Goal: Task Accomplishment & Management: Manage account settings

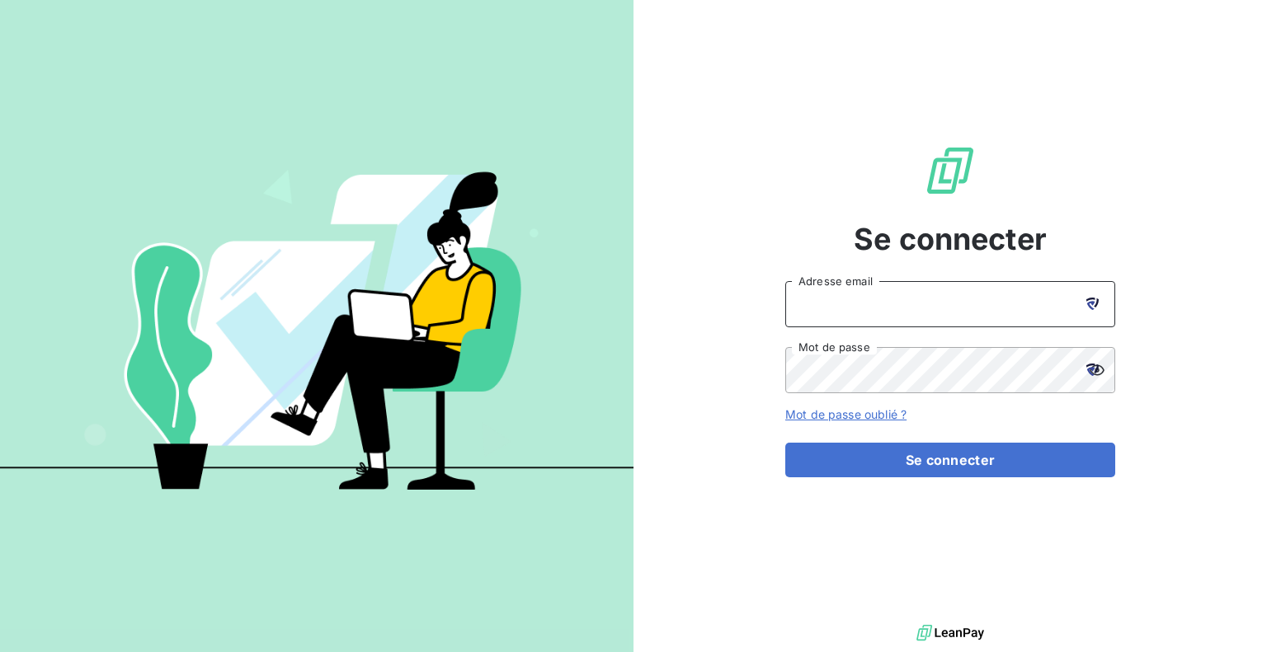
click at [838, 311] on input "Adresse email" at bounding box center [950, 304] width 330 height 46
type input "[PERSON_NAME][EMAIL_ADDRESS][PERSON_NAME][DOMAIN_NAME]"
click at [785, 443] on button "Se connecter" at bounding box center [950, 460] width 330 height 35
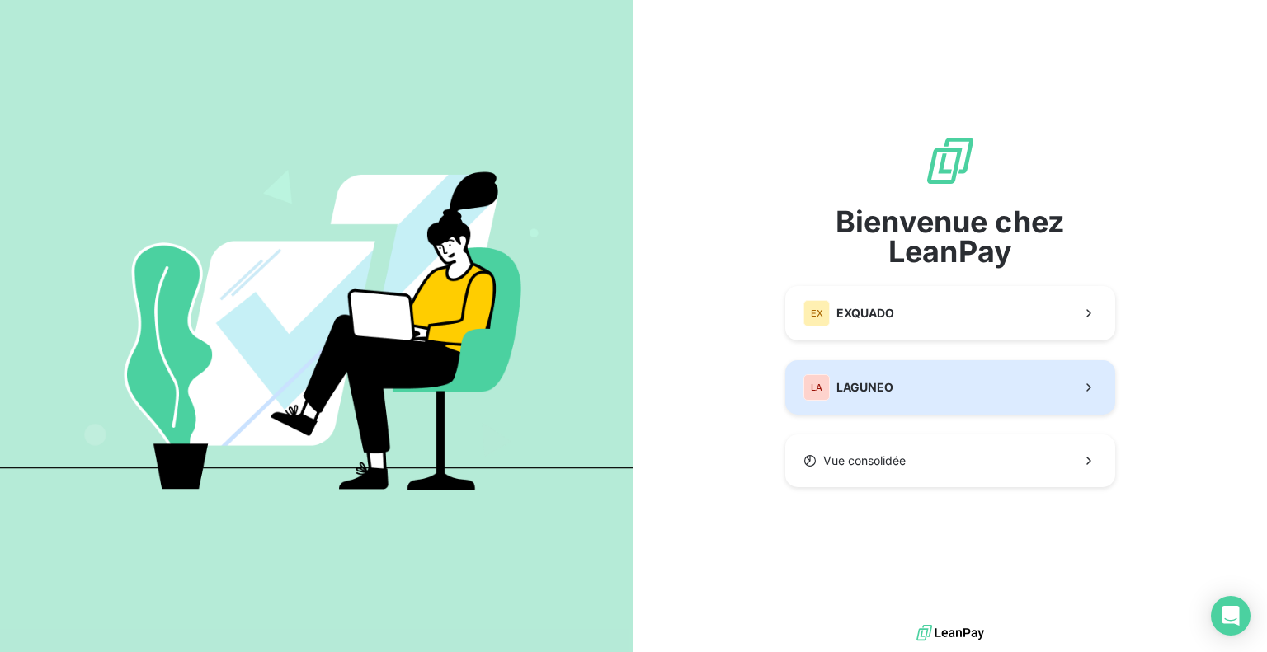
click at [897, 398] on button "LA LAGUNEO" at bounding box center [950, 387] width 330 height 54
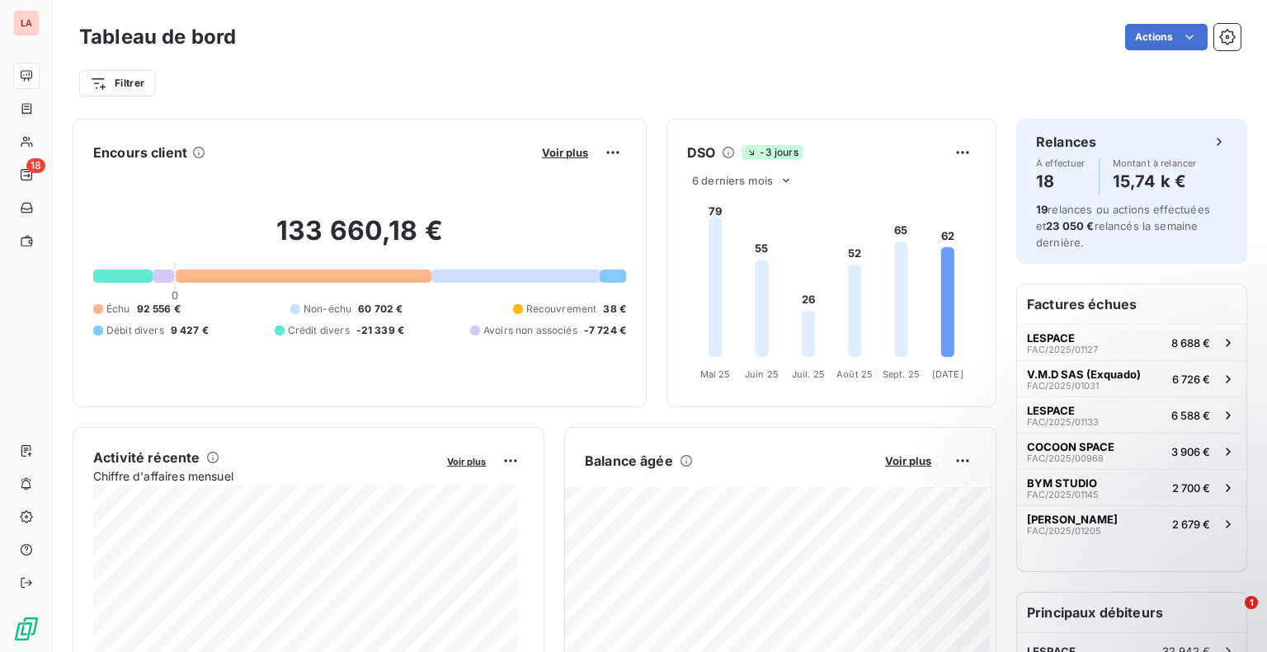
click at [527, 72] on div "Filtrer" at bounding box center [659, 83] width 1161 height 31
